Goal: Information Seeking & Learning: Learn about a topic

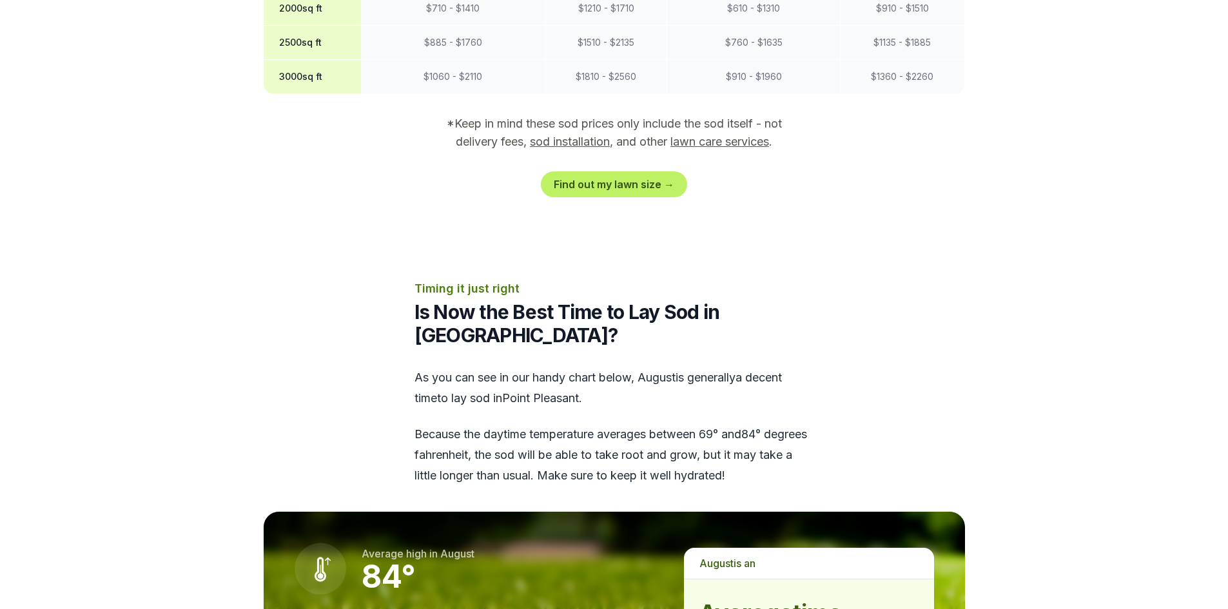
scroll to position [1547, 0]
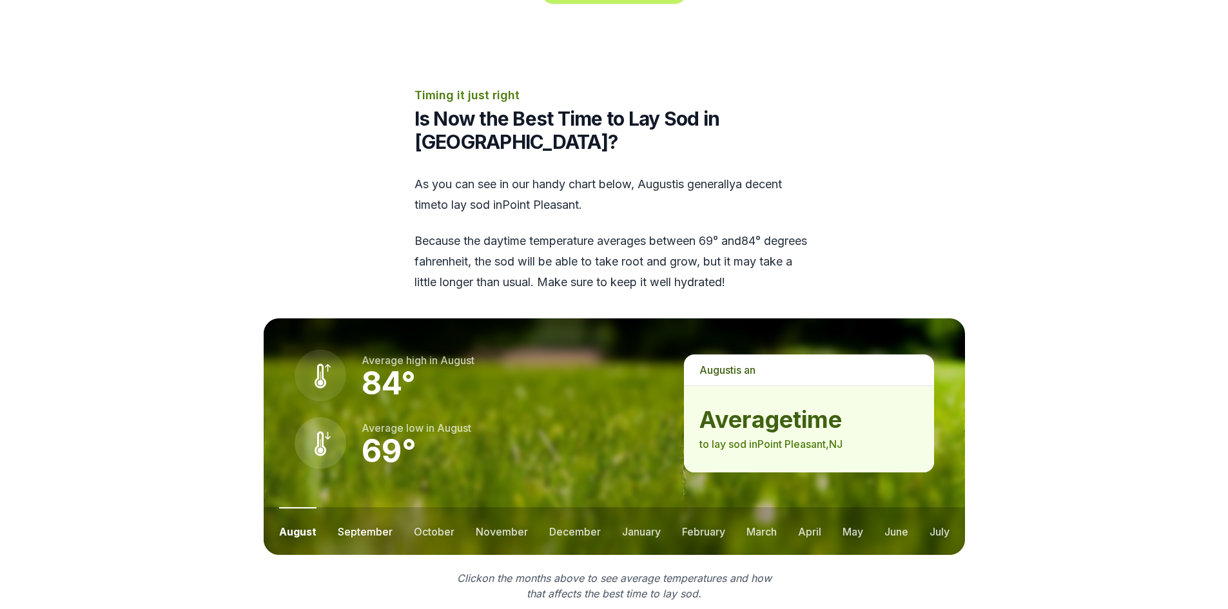
click at [359, 507] on button "september" at bounding box center [365, 531] width 55 height 48
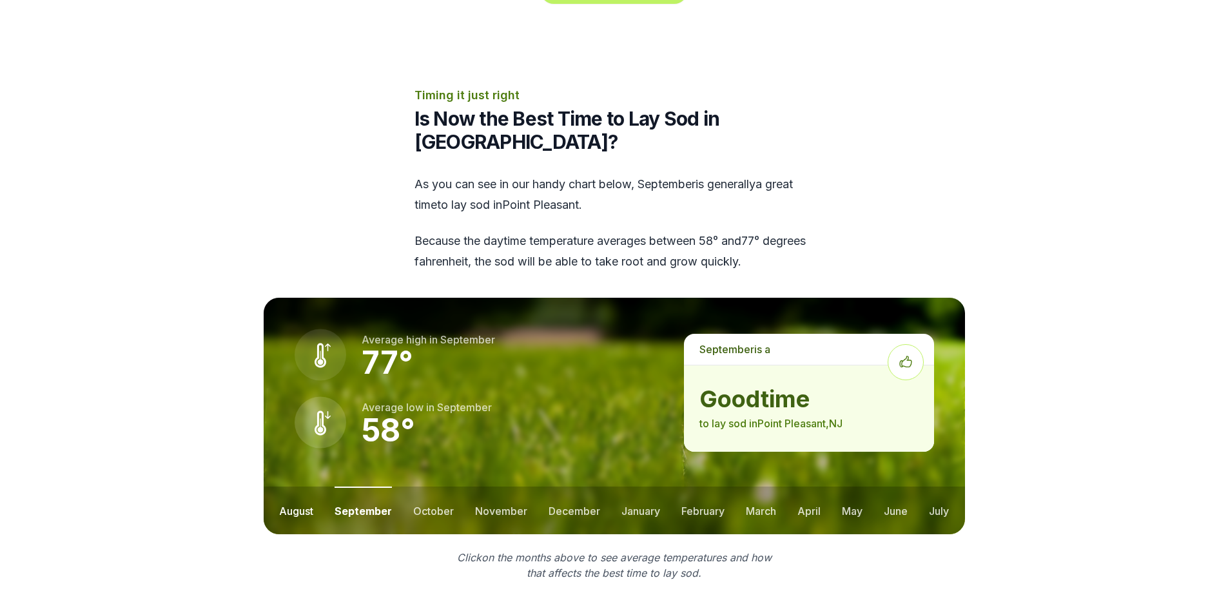
click at [297, 487] on button "august" at bounding box center [296, 511] width 34 height 48
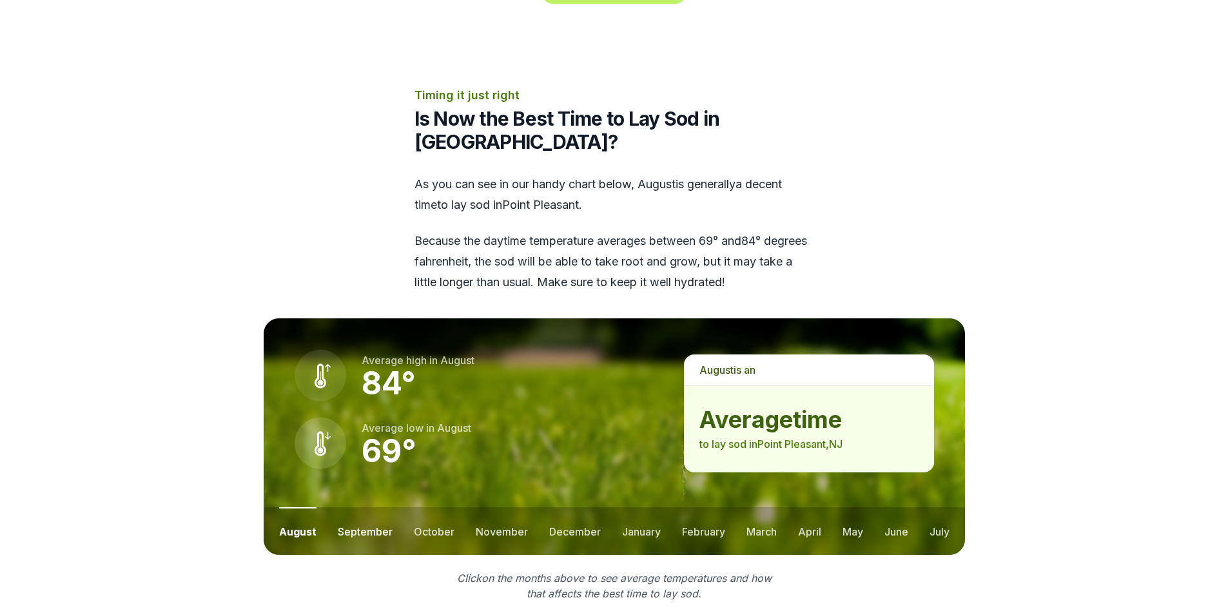
click at [351, 507] on button "september" at bounding box center [365, 531] width 55 height 48
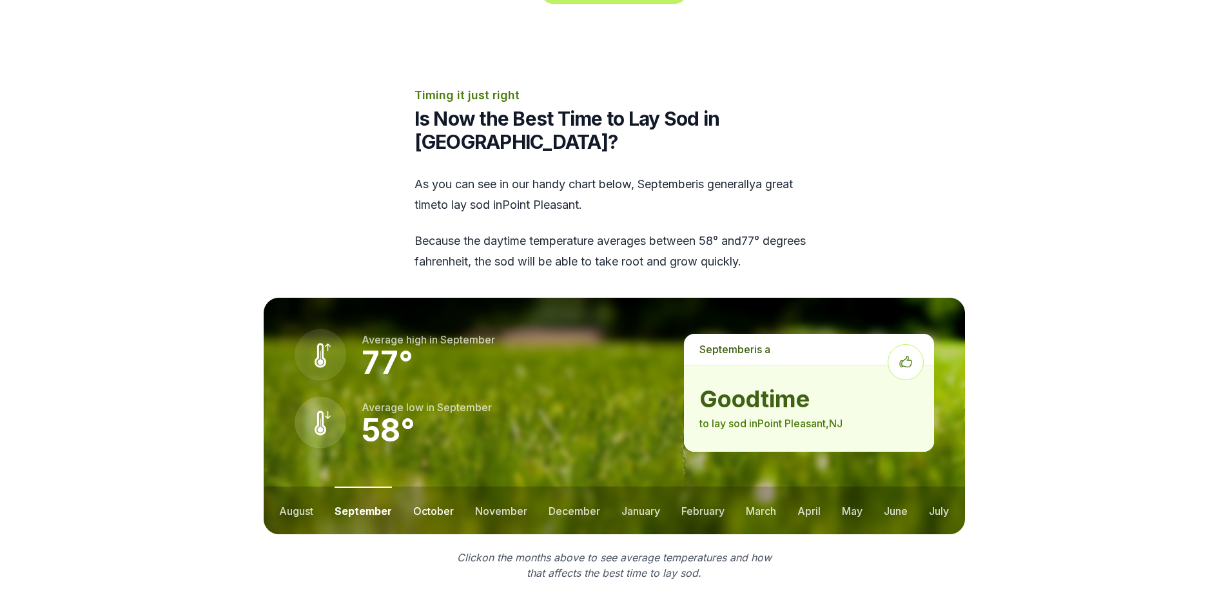
click at [421, 487] on button "october" at bounding box center [433, 511] width 41 height 48
click at [486, 487] on button "november" at bounding box center [501, 511] width 52 height 48
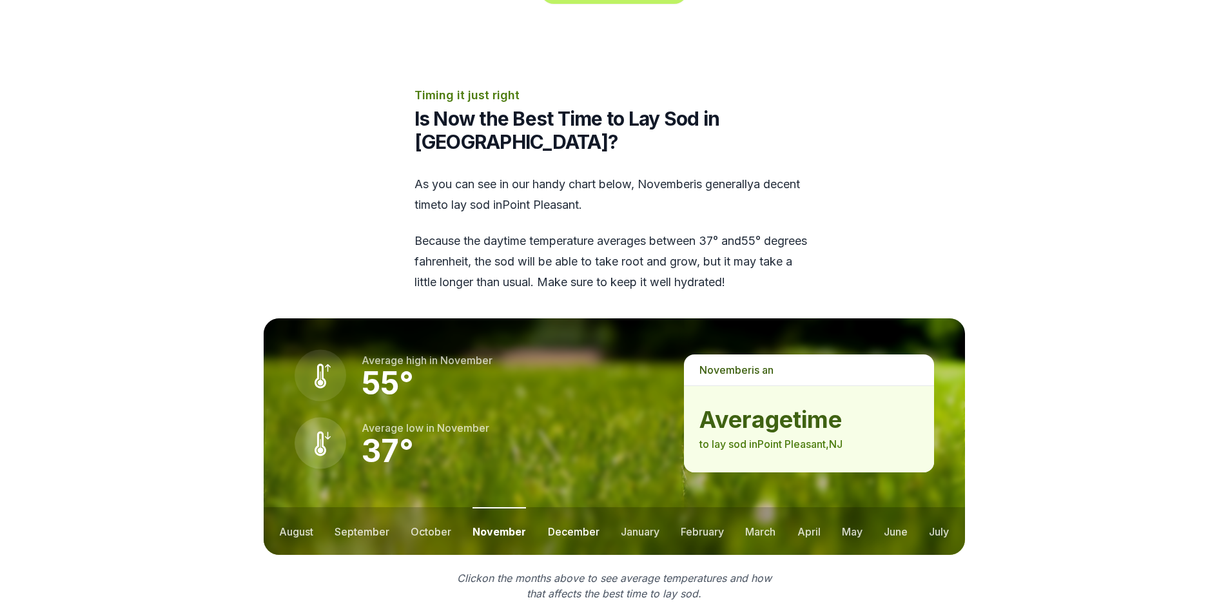
click at [568, 507] on button "december" at bounding box center [574, 531] width 52 height 48
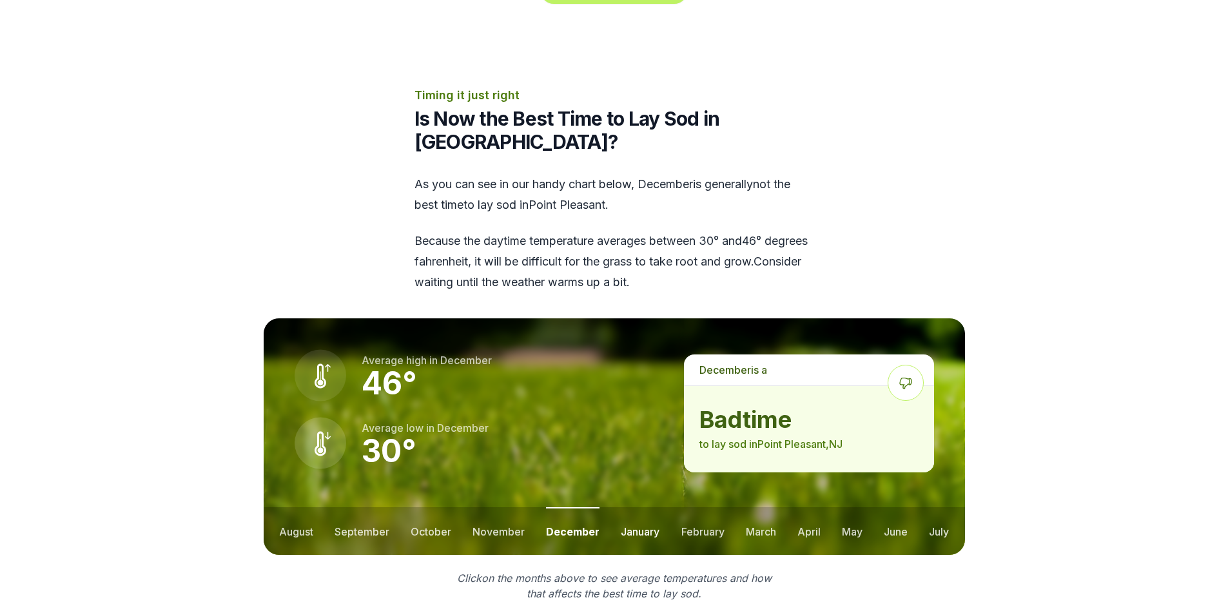
click at [633, 507] on button "january" at bounding box center [640, 531] width 39 height 48
click at [700, 507] on button "february" at bounding box center [703, 531] width 43 height 48
click at [749, 507] on button "march" at bounding box center [762, 531] width 30 height 48
click at [814, 507] on button "april" at bounding box center [809, 531] width 23 height 48
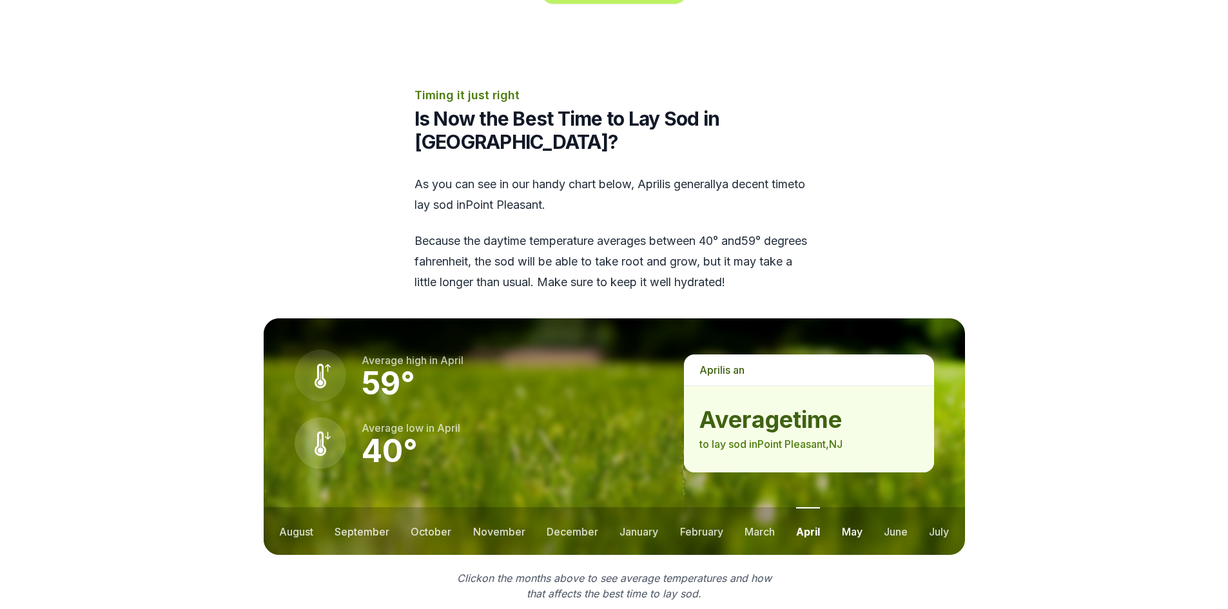
click at [852, 507] on button "may" at bounding box center [852, 531] width 21 height 48
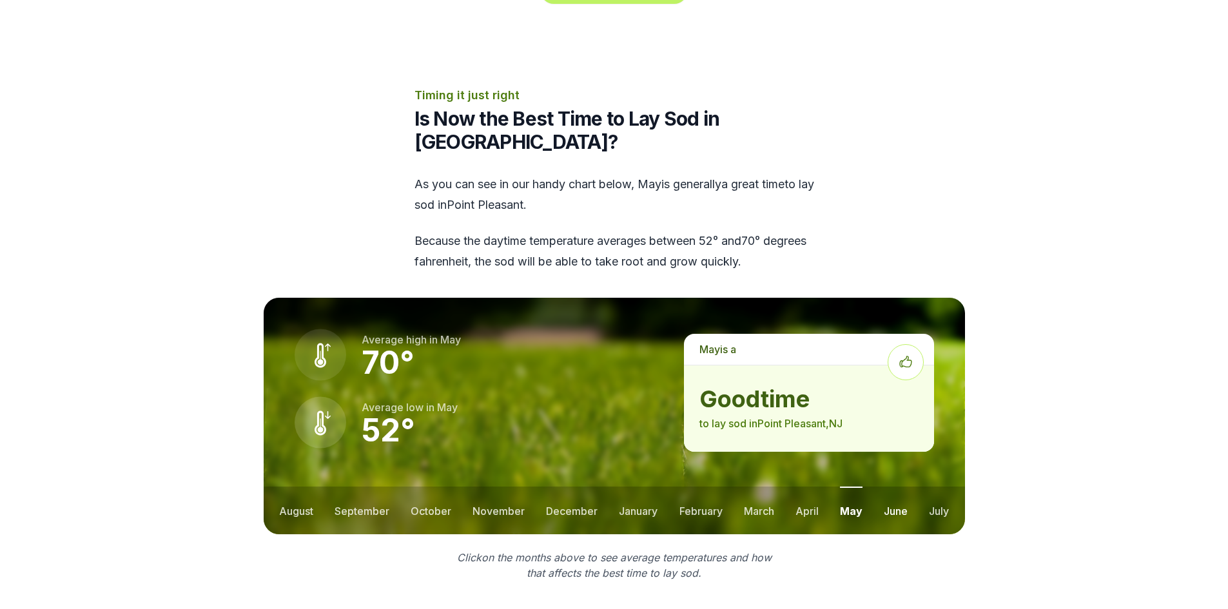
click at [906, 487] on button "june" at bounding box center [896, 511] width 24 height 48
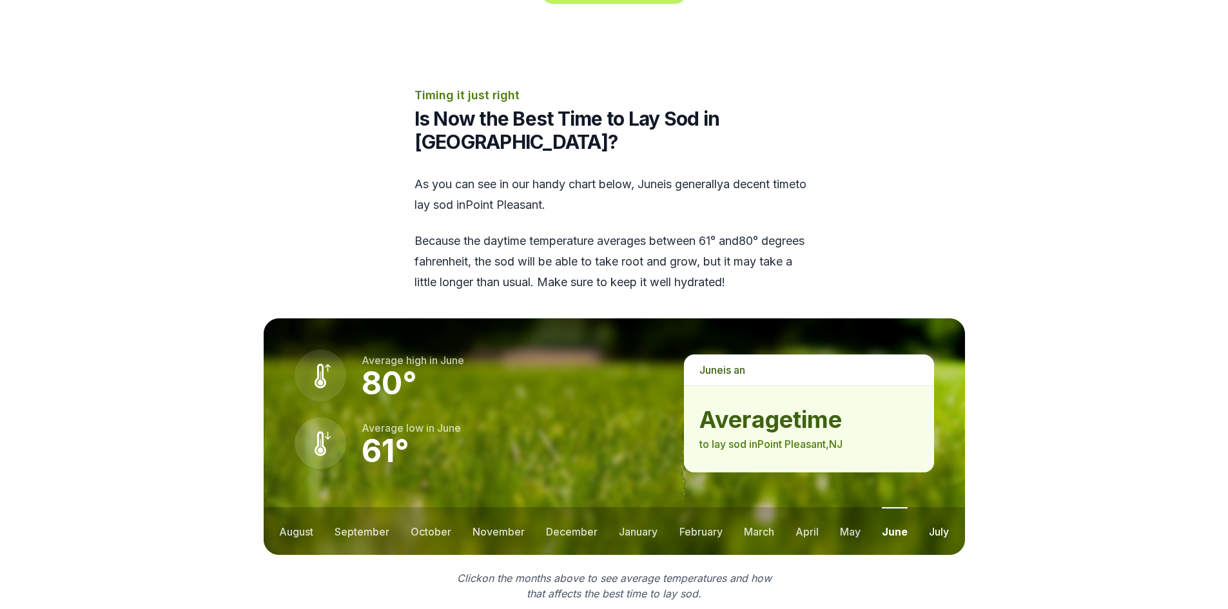
click at [936, 507] on button "july" at bounding box center [939, 531] width 20 height 48
click at [370, 507] on button "september" at bounding box center [362, 531] width 55 height 48
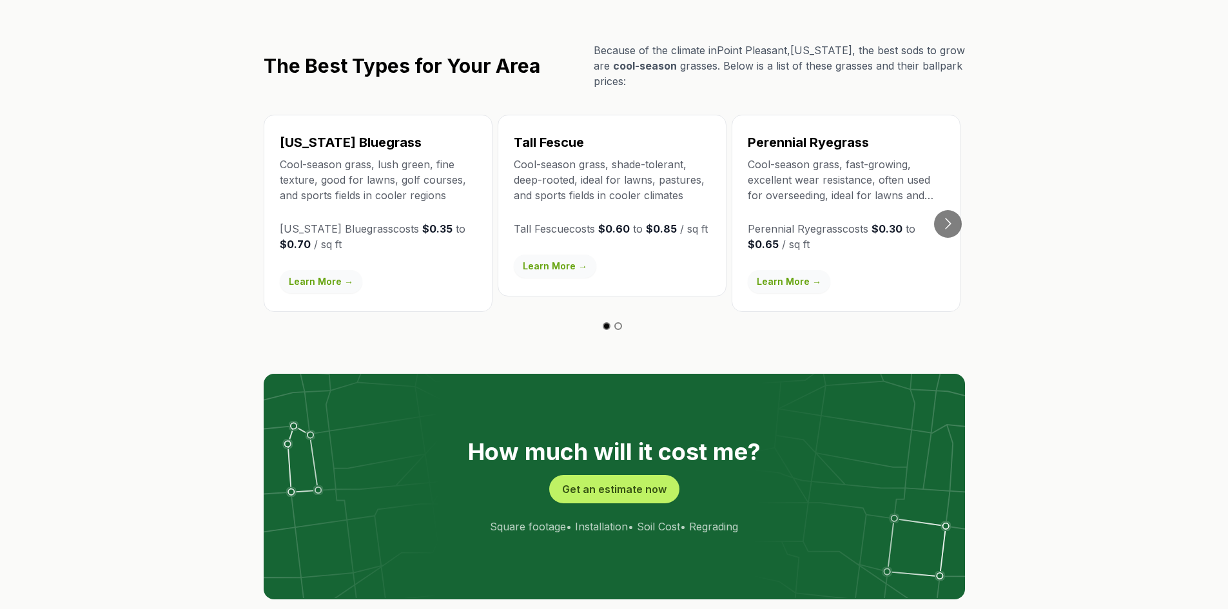
scroll to position [2257, 0]
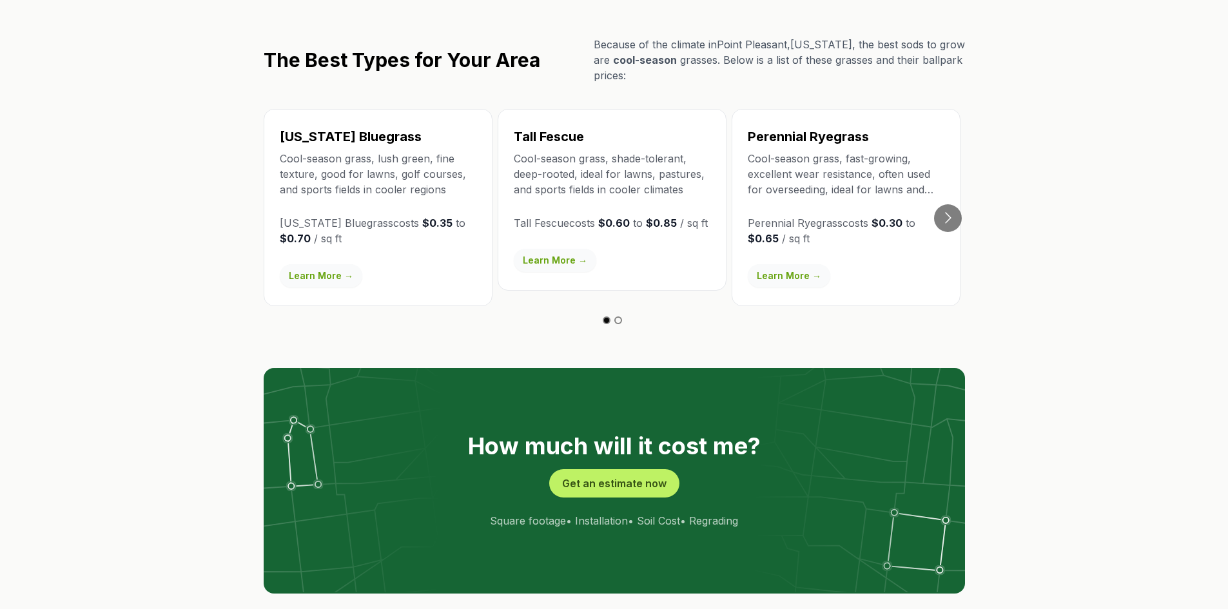
click at [302, 264] on link "Learn More →" at bounding box center [321, 275] width 83 height 23
